Goal: Find specific page/section

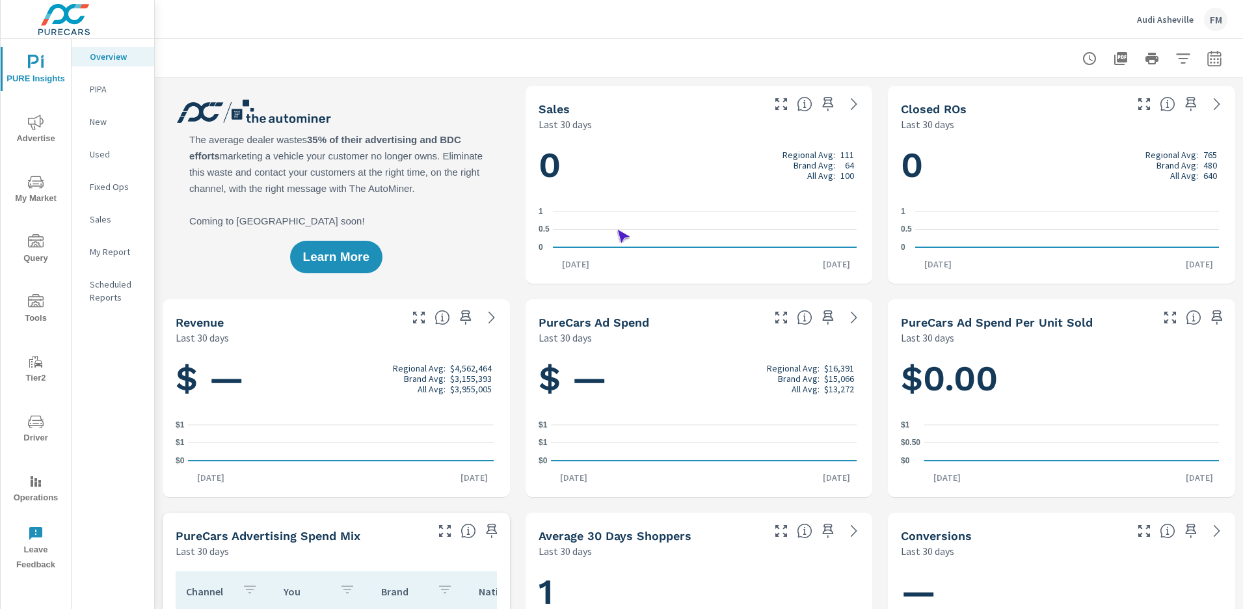
scroll to position [1, 0]
click at [36, 489] on span "Operations" at bounding box center [36, 489] width 62 height 32
